Goal: Task Accomplishment & Management: Use online tool/utility

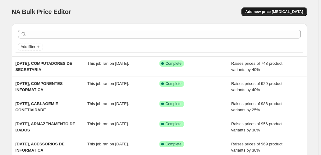
click at [272, 9] on button "Add new price [MEDICAL_DATA]" at bounding box center [273, 11] width 65 height 9
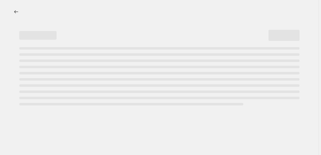
select select "percentage"
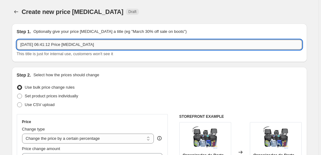
drag, startPoint x: 95, startPoint y: 45, endPoint x: 47, endPoint y: 45, distance: 48.1
click at [47, 45] on input "[DATE] 06:41:12 Price [MEDICAL_DATA]" at bounding box center [159, 45] width 285 height 10
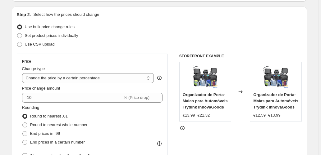
scroll to position [62, 0]
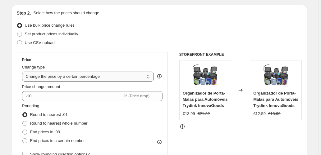
type input "[DATE], DIGITALIZADORES"
click at [111, 79] on select "Change the price to a certain amount Change the price by a certain amount Chang…" at bounding box center [88, 77] width 132 height 10
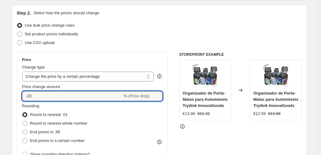
drag, startPoint x: 3, startPoint y: 96, endPoint x: -36, endPoint y: 95, distance: 39.1
click at [0, 93] on html "Home Settings Plans Skip to content Create new price [MEDICAL_DATA]. This page …" at bounding box center [160, 15] width 321 height 155
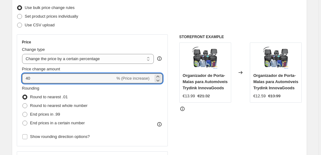
scroll to position [103, 0]
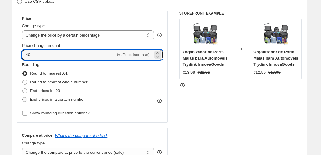
type input "40"
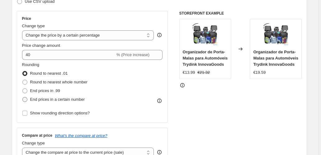
click at [46, 96] on label "End prices in a certain number" at bounding box center [53, 99] width 63 height 9
click at [23, 97] on input "End prices in a certain number" at bounding box center [22, 97] width 0 height 0
radio input "true"
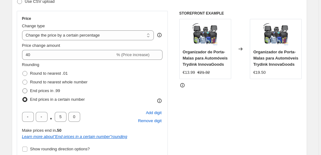
click at [50, 91] on span "End prices in .99" at bounding box center [45, 90] width 30 height 5
click at [23, 89] on input "End prices in .99" at bounding box center [22, 88] width 0 height 0
radio input "true"
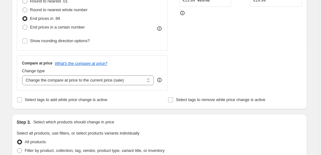
scroll to position [207, 0]
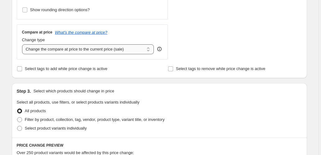
drag, startPoint x: 127, startPoint y: 48, endPoint x: 130, endPoint y: 52, distance: 4.5
click at [127, 48] on select "Change the compare at price to the current price (sale) Change the compare at p…" at bounding box center [88, 49] width 132 height 10
select select "pp"
click at [23, 44] on select "Change the compare at price to the current price (sale) Change the compare at p…" at bounding box center [88, 49] width 132 height 10
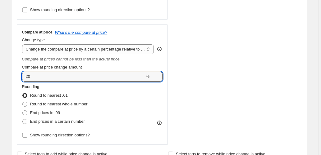
drag, startPoint x: 20, startPoint y: 76, endPoint x: -10, endPoint y: 77, distance: 29.8
type input "65"
click at [192, 97] on div "STOREFRONT EXAMPLE Organizador de Porta-Malas para Automóveis Trydink InnovaGoo…" at bounding box center [240, 26] width 123 height 237
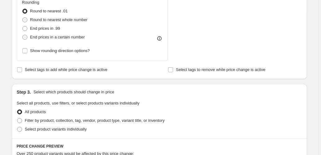
scroll to position [310, 0]
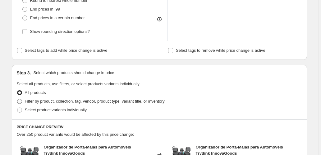
click at [52, 102] on span "Filter by product, collection, tag, vendor, product type, variant title, or inv…" at bounding box center [95, 101] width 140 height 5
click at [17, 99] on input "Filter by product, collection, tag, vendor, product type, variant title, or inv…" at bounding box center [17, 99] width 0 height 0
radio input "true"
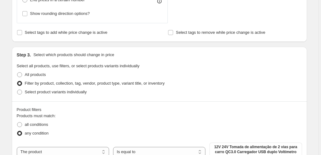
scroll to position [352, 0]
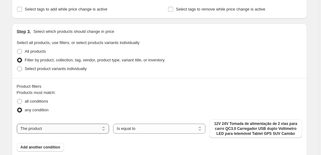
click at [92, 128] on select "The product The product's collection The product's tag The product's vendor The…" at bounding box center [63, 129] width 92 height 10
select select "collection"
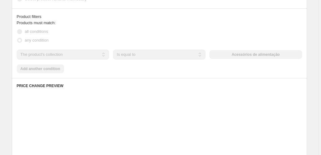
scroll to position [435, 0]
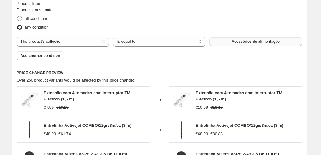
click at [241, 45] on button "Acessórios de alimentação" at bounding box center [255, 41] width 92 height 9
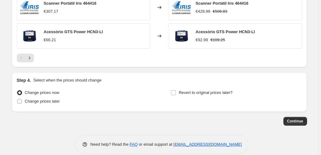
scroll to position [619, 0]
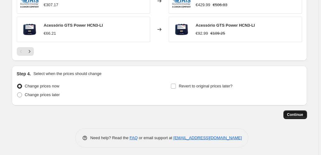
click at [293, 115] on span "Continue" at bounding box center [295, 114] width 16 height 5
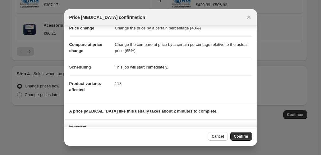
scroll to position [48, 0]
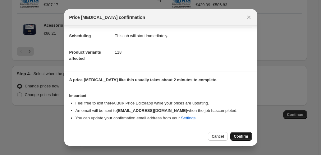
click at [243, 136] on span "Confirm" at bounding box center [241, 136] width 14 height 5
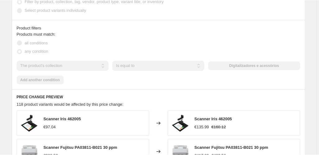
scroll to position [449, 0]
